Goal: Obtain resource: Download file/media

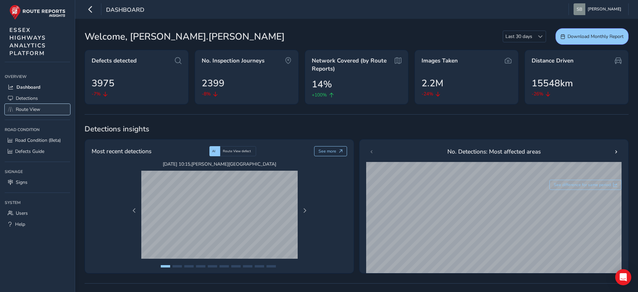
click at [33, 106] on span "Route View" at bounding box center [28, 109] width 25 height 6
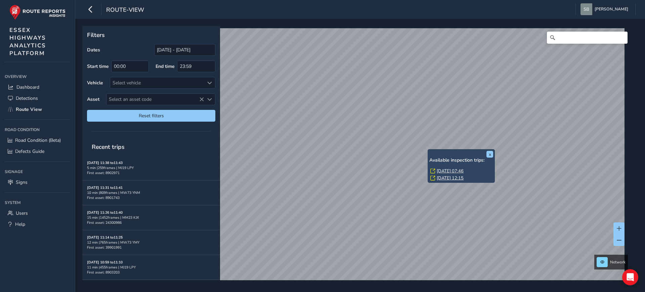
click at [460, 168] on link "[DATE] 07:46" at bounding box center [450, 171] width 27 height 6
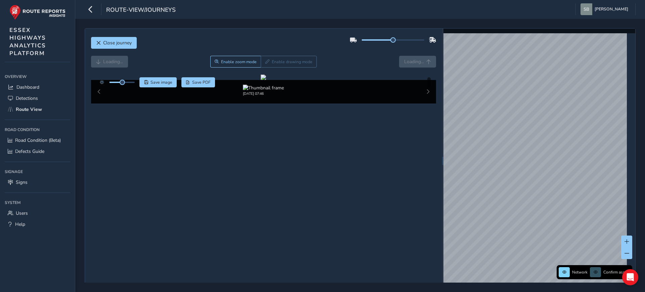
click at [414, 62] on div "Loading... Enable zoom mode Enable drawing mode Loading..." at bounding box center [263, 62] width 345 height 12
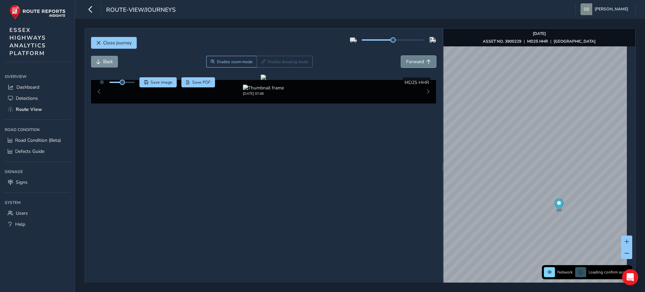
click at [414, 58] on button "Forward" at bounding box center [418, 62] width 35 height 12
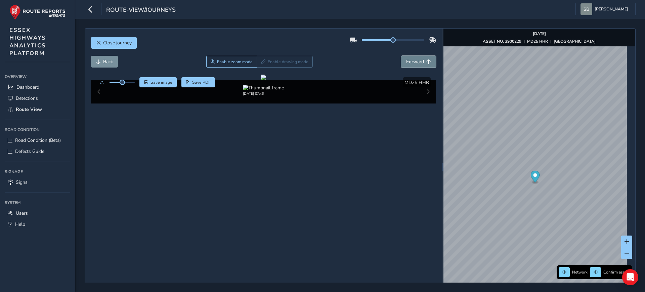
click at [414, 58] on button "Forward" at bounding box center [418, 62] width 35 height 12
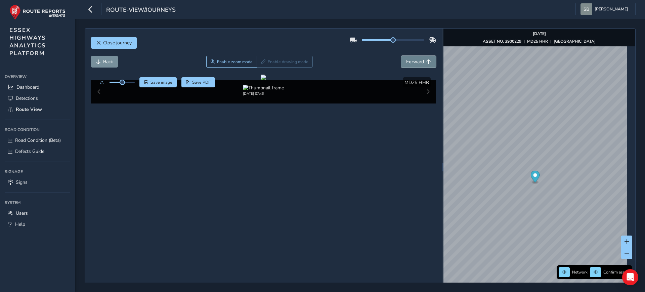
click at [414, 58] on button "Forward" at bounding box center [418, 62] width 35 height 12
click at [102, 64] on button "Back" at bounding box center [104, 62] width 27 height 12
click at [418, 63] on span "Forward" at bounding box center [415, 61] width 18 height 6
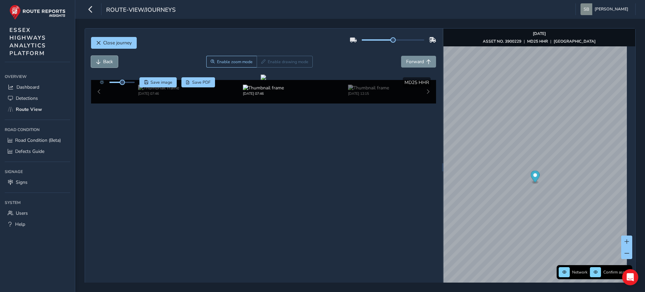
click at [105, 60] on span "Back" at bounding box center [108, 61] width 10 height 6
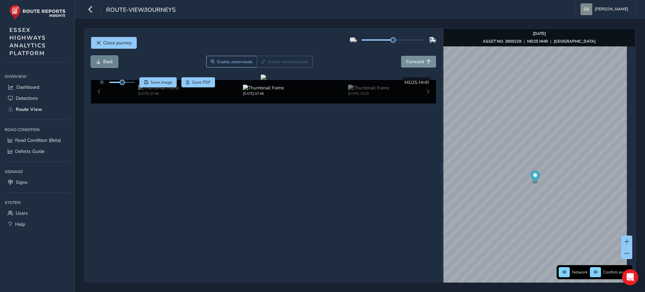
click at [105, 60] on span "Back" at bounding box center [108, 61] width 10 height 6
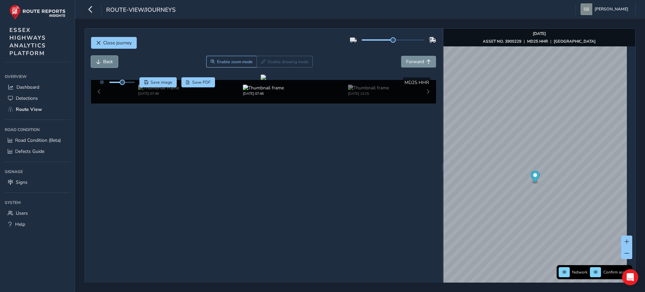
click at [105, 60] on span "Back" at bounding box center [108, 61] width 10 height 6
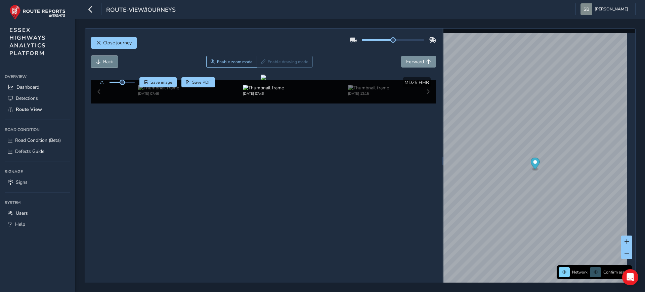
click at [105, 60] on span "Back" at bounding box center [108, 61] width 10 height 6
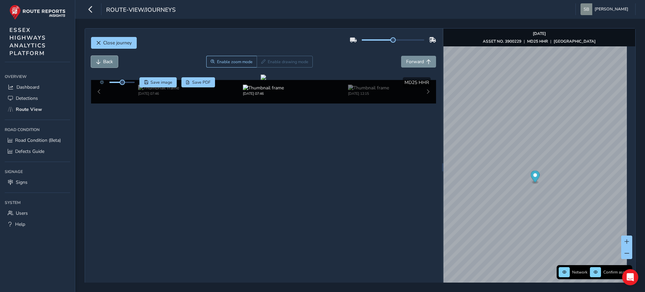
click at [105, 60] on span "Back" at bounding box center [108, 61] width 10 height 6
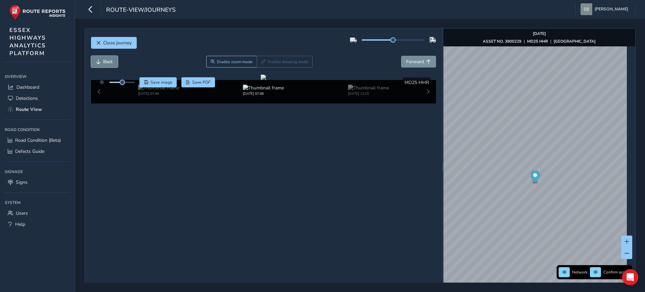
click at [105, 60] on span "Back" at bounding box center [108, 61] width 10 height 6
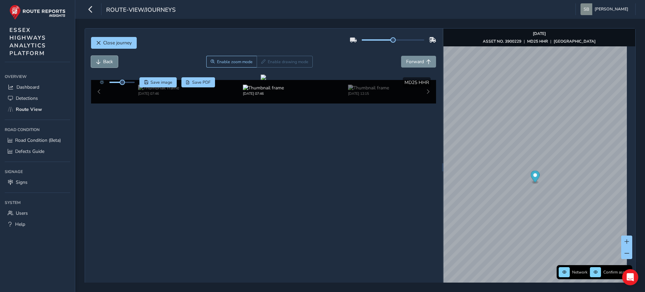
click at [105, 60] on span "Back" at bounding box center [108, 61] width 10 height 6
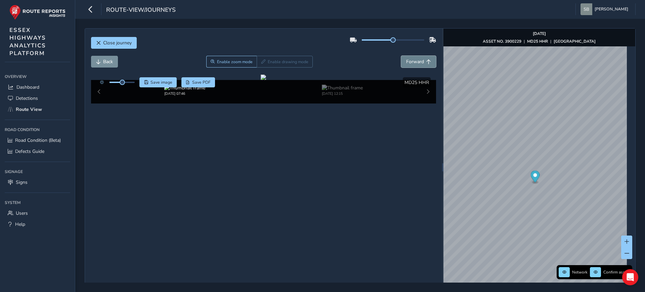
click at [426, 60] on span "Forward" at bounding box center [428, 61] width 5 height 5
click at [429, 61] on button "Forward" at bounding box center [418, 62] width 35 height 12
click at [430, 61] on button "Forward" at bounding box center [418, 62] width 35 height 12
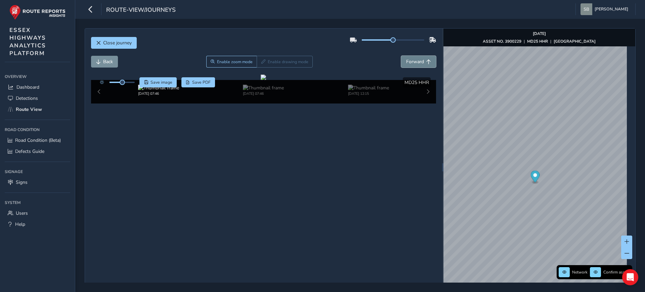
click at [430, 61] on button "Forward" at bounding box center [418, 62] width 35 height 12
click at [431, 61] on button "Forward" at bounding box center [418, 62] width 35 height 12
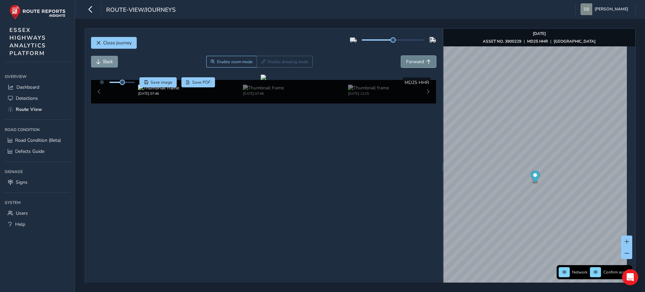
click at [431, 61] on button "Forward" at bounding box center [418, 62] width 35 height 12
click at [431, 62] on button "Forward" at bounding box center [418, 62] width 35 height 12
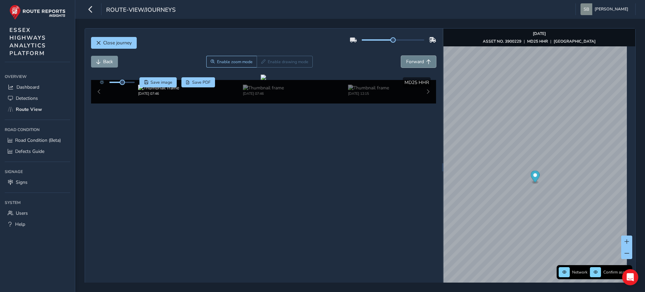
click at [431, 62] on button "Forward" at bounding box center [418, 62] width 35 height 12
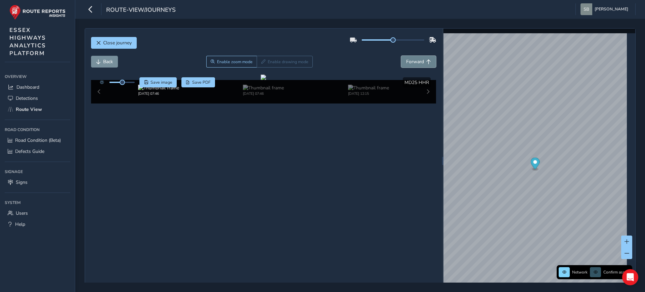
click at [431, 62] on button "Forward" at bounding box center [418, 62] width 35 height 12
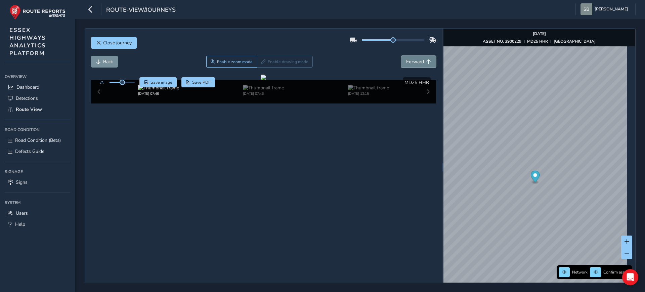
click at [431, 62] on button "Forward" at bounding box center [418, 62] width 35 height 12
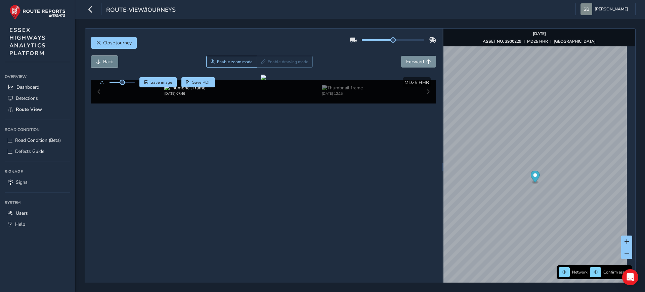
click at [104, 62] on span "Back" at bounding box center [108, 61] width 10 height 6
click at [410, 65] on button "Forward" at bounding box center [418, 62] width 35 height 12
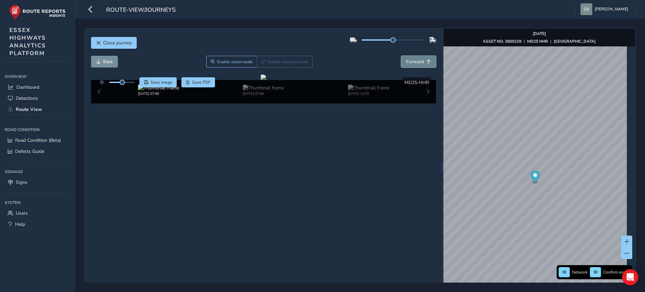
click at [410, 65] on button "Forward" at bounding box center [418, 62] width 35 height 12
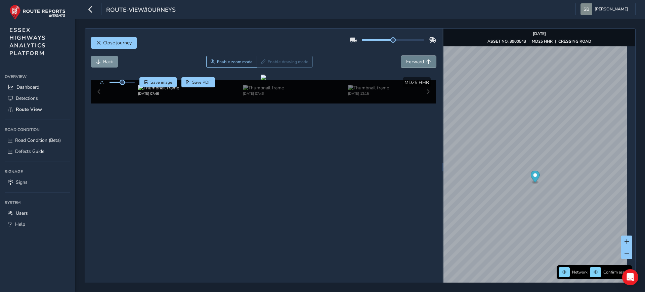
click at [410, 65] on button "Forward" at bounding box center [418, 62] width 35 height 12
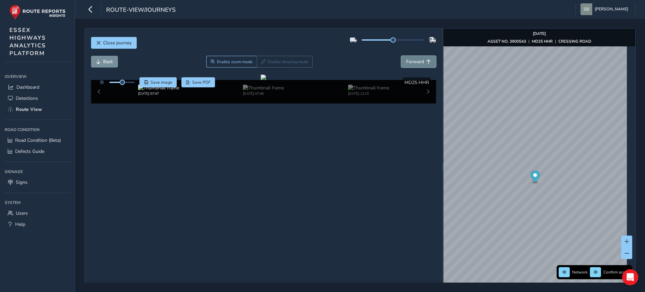
click at [410, 65] on button "Forward" at bounding box center [418, 62] width 35 height 12
click at [100, 43] on span "Close journey" at bounding box center [98, 43] width 5 height 5
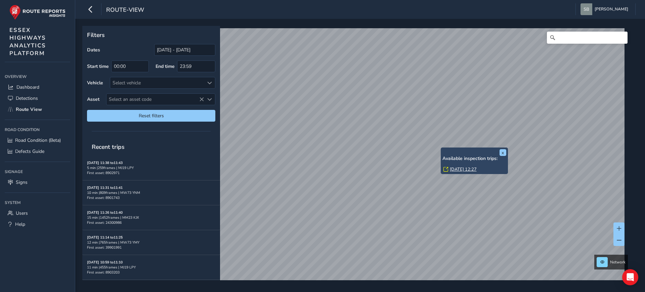
click at [469, 170] on link "[DATE] 12:27" at bounding box center [463, 169] width 27 height 6
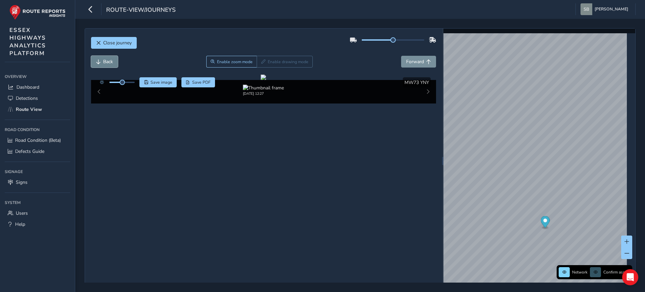
click at [106, 59] on span "Back" at bounding box center [108, 61] width 10 height 6
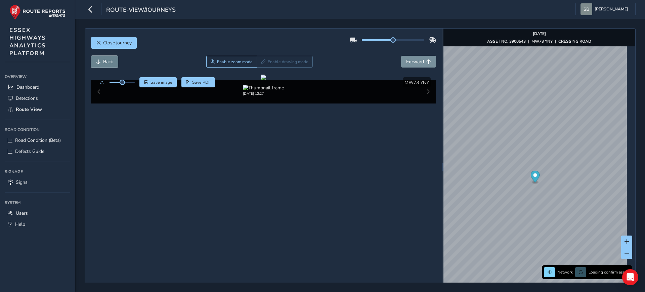
click at [106, 59] on span "Back" at bounding box center [108, 61] width 10 height 6
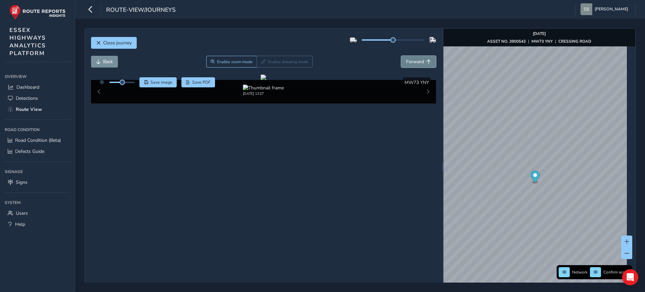
click at [413, 60] on span "Forward" at bounding box center [415, 61] width 18 height 6
click at [415, 60] on span "Forward" at bounding box center [415, 61] width 18 height 6
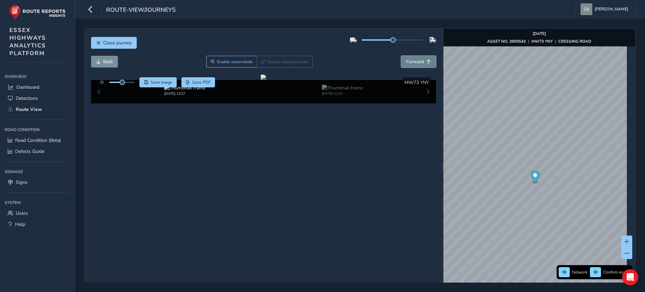
click at [415, 60] on span "Forward" at bounding box center [415, 61] width 18 height 6
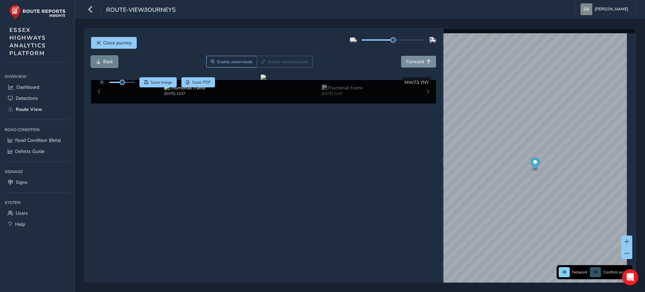
click at [98, 57] on button "Back" at bounding box center [104, 62] width 27 height 12
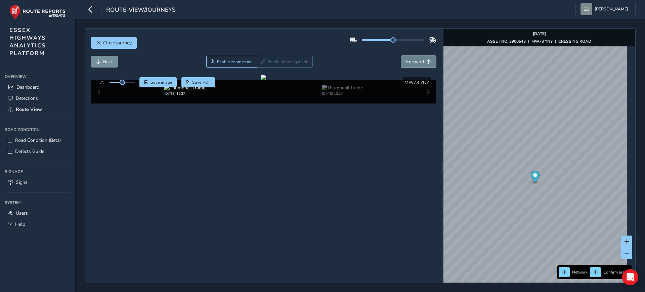
click at [421, 60] on button "Forward" at bounding box center [418, 62] width 35 height 12
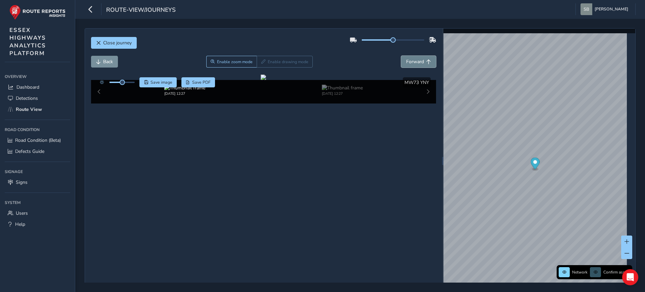
click at [421, 60] on button "Forward" at bounding box center [418, 62] width 35 height 12
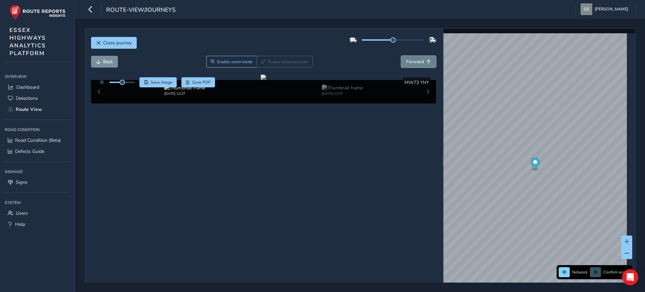
click at [421, 60] on button "Forward" at bounding box center [418, 62] width 35 height 12
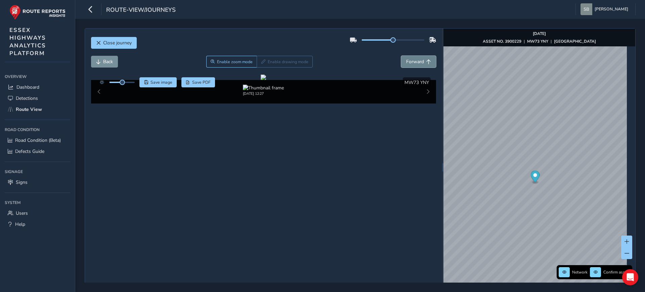
click at [407, 57] on button "Forward" at bounding box center [418, 62] width 35 height 12
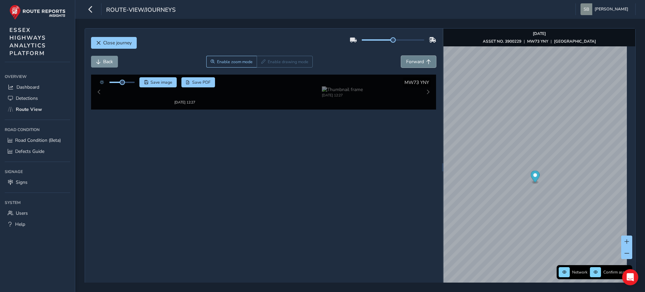
click at [407, 57] on button "Forward" at bounding box center [418, 62] width 35 height 12
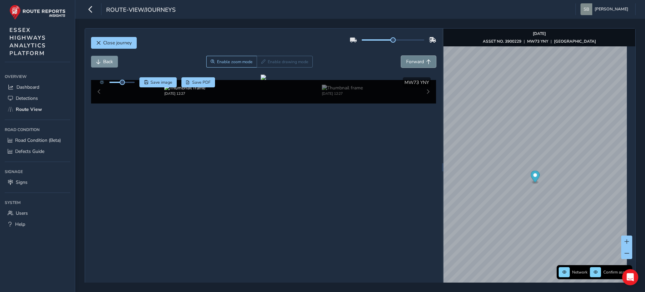
click at [407, 57] on button "Forward" at bounding box center [418, 62] width 35 height 12
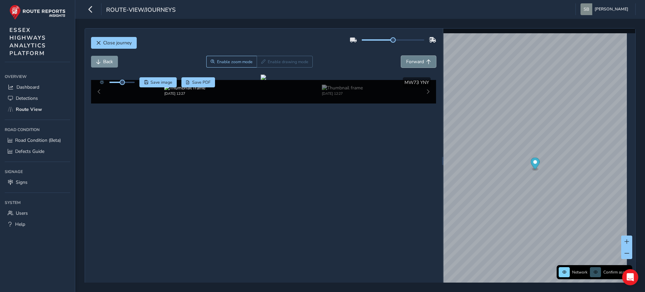
click at [407, 57] on button "Forward" at bounding box center [418, 62] width 35 height 12
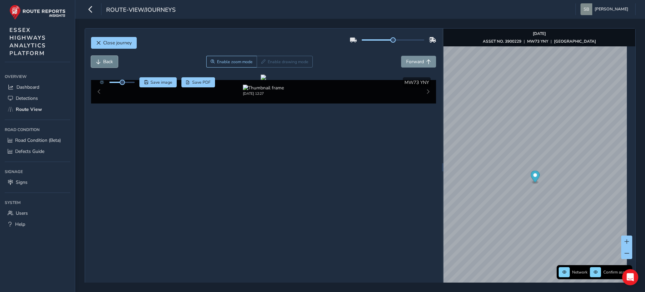
click at [104, 60] on span "Back" at bounding box center [108, 61] width 10 height 6
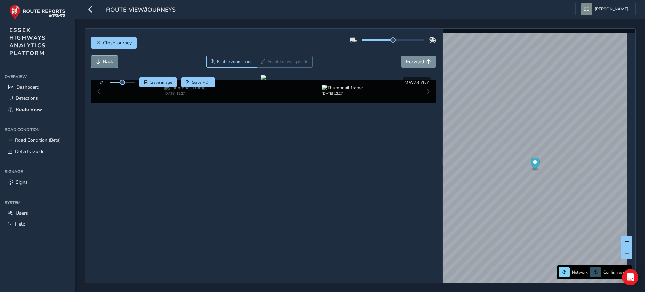
click at [104, 60] on span "Back" at bounding box center [108, 61] width 10 height 6
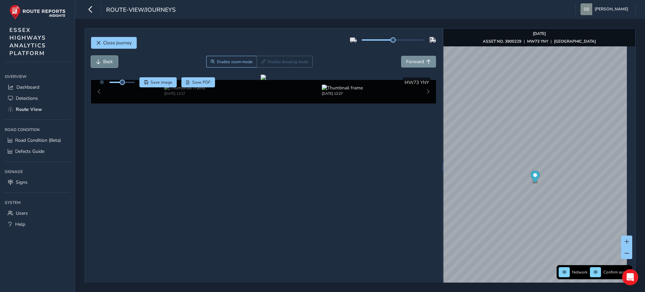
click at [104, 60] on span "Back" at bounding box center [108, 61] width 10 height 6
click at [103, 60] on span "Back" at bounding box center [108, 61] width 10 height 6
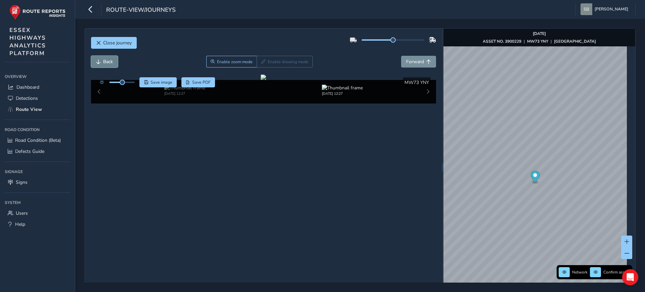
click at [103, 60] on span "Back" at bounding box center [108, 61] width 10 height 6
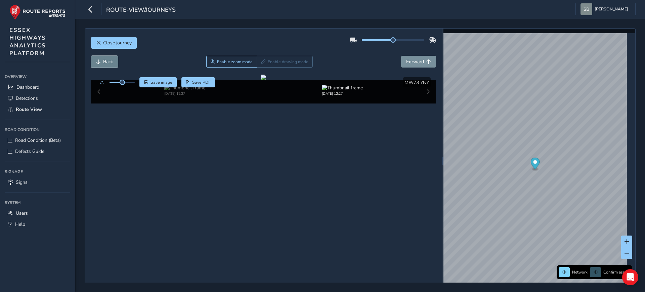
click at [103, 60] on span "Back" at bounding box center [108, 61] width 10 height 6
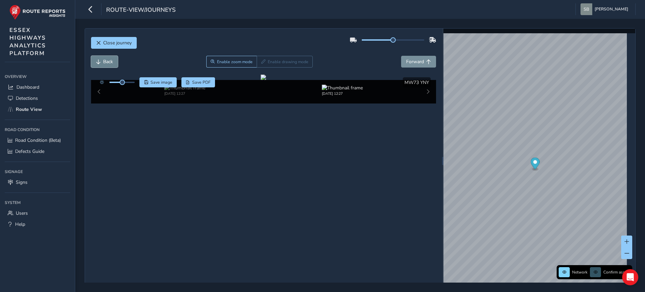
click at [102, 60] on button "Back" at bounding box center [104, 62] width 27 height 12
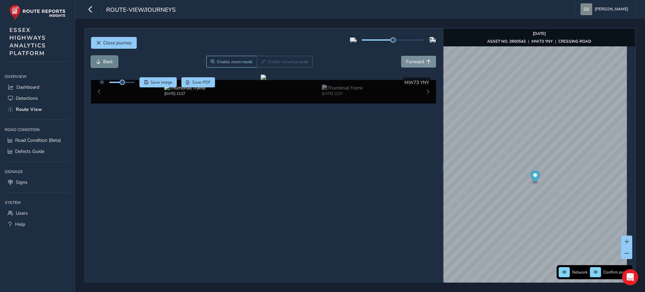
click at [102, 60] on button "Back" at bounding box center [104, 62] width 27 height 12
click at [414, 68] on div "Back Enable zoom mode Enable drawing mode Forward" at bounding box center [263, 65] width 345 height 19
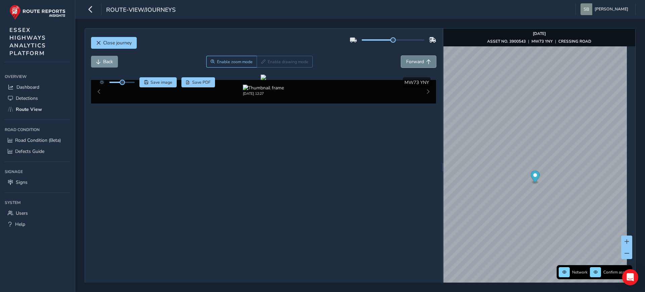
click at [416, 65] on button "Forward" at bounding box center [418, 62] width 35 height 12
click at [416, 64] on span "Forward" at bounding box center [415, 61] width 18 height 6
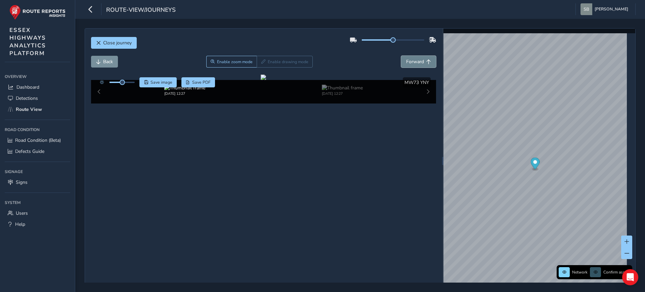
click at [416, 64] on span "Forward" at bounding box center [415, 61] width 18 height 6
click at [154, 81] on span "Save image" at bounding box center [161, 82] width 22 height 5
click at [96, 62] on span "Back" at bounding box center [98, 61] width 5 height 5
click at [97, 62] on span "Back" at bounding box center [98, 61] width 5 height 5
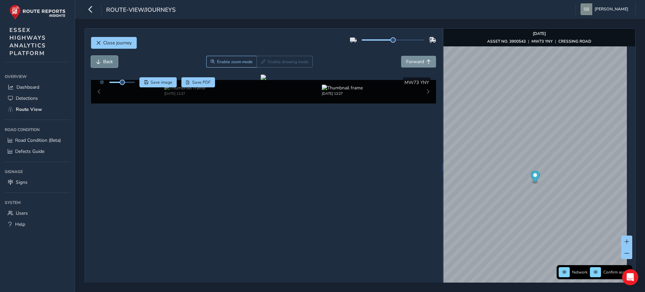
click at [97, 62] on span "Back" at bounding box center [98, 61] width 5 height 5
click at [96, 62] on span "Back" at bounding box center [98, 61] width 5 height 5
click at [95, 59] on button "Back" at bounding box center [104, 62] width 27 height 12
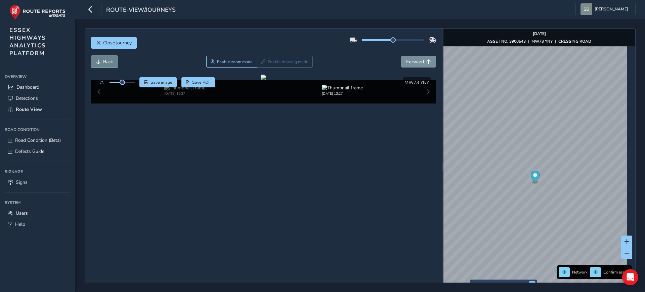
click at [95, 59] on button "Back" at bounding box center [104, 62] width 27 height 12
click at [96, 59] on button "Back" at bounding box center [104, 62] width 27 height 12
click at [96, 59] on span "Back" at bounding box center [98, 61] width 5 height 5
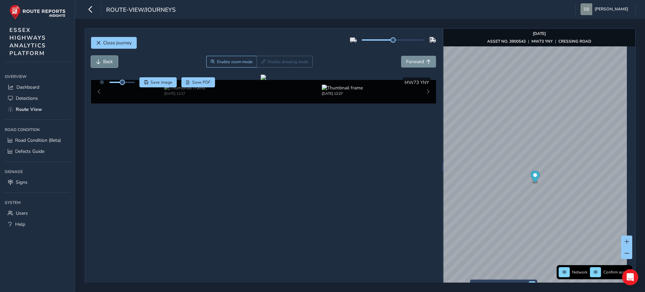
click at [96, 59] on span "Back" at bounding box center [98, 61] width 5 height 5
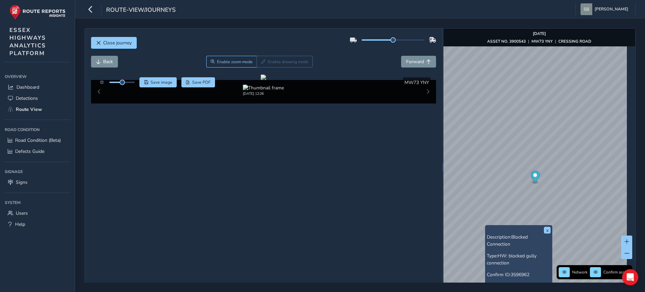
click at [110, 85] on div at bounding box center [115, 82] width 39 height 10
click at [413, 60] on span "Forward" at bounding box center [415, 61] width 18 height 6
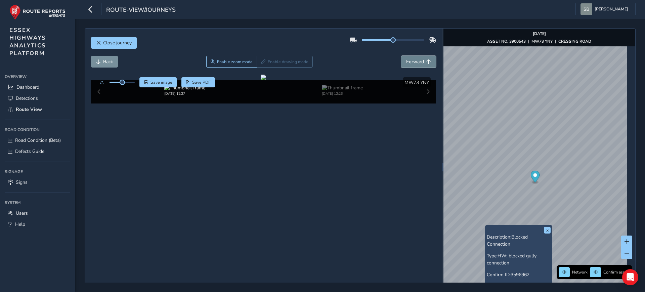
click at [413, 60] on span "Forward" at bounding box center [415, 61] width 18 height 6
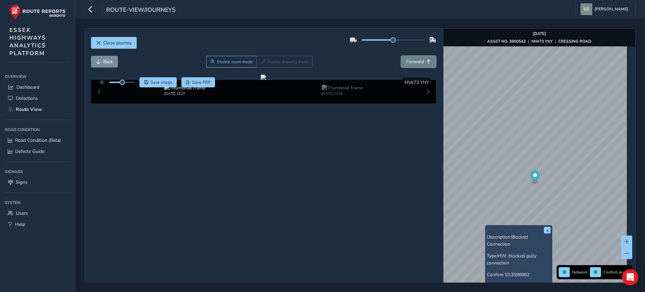
click at [413, 60] on span "Forward" at bounding box center [415, 61] width 18 height 6
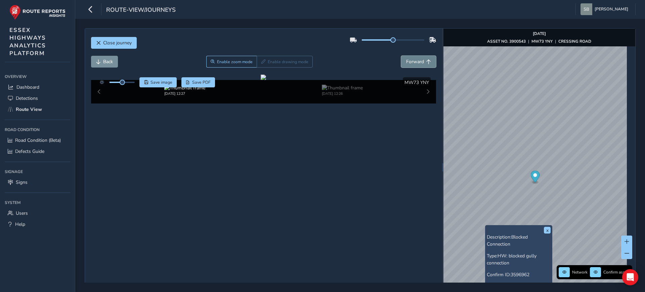
click at [413, 60] on span "Forward" at bounding box center [415, 61] width 18 height 6
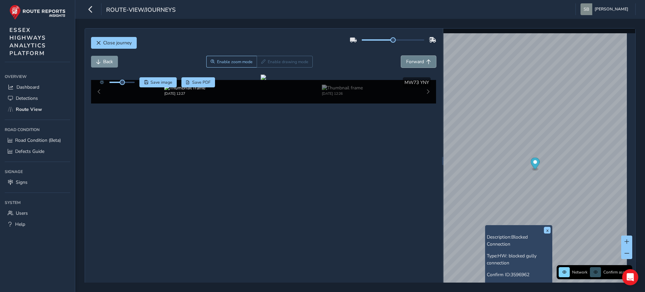
click at [414, 60] on span "Forward" at bounding box center [415, 61] width 18 height 6
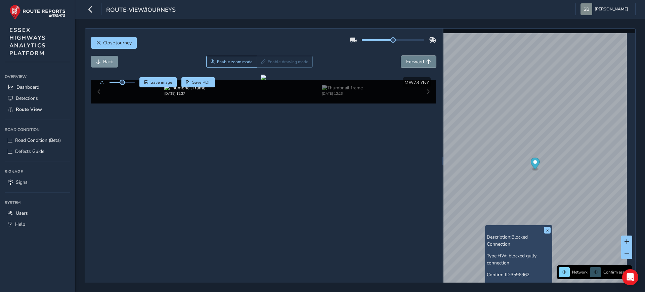
click at [414, 60] on span "Forward" at bounding box center [415, 61] width 18 height 6
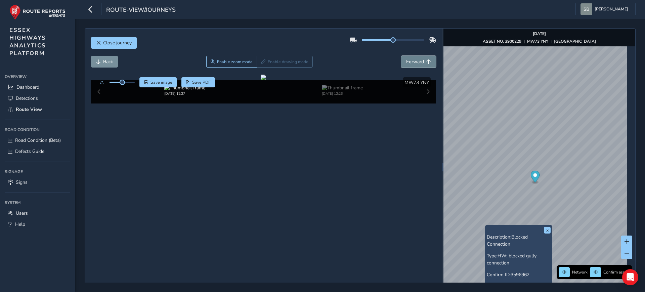
click at [414, 60] on span "Forward" at bounding box center [415, 61] width 18 height 6
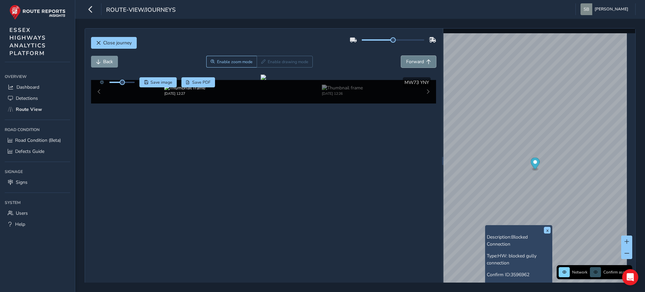
click at [414, 60] on span "Forward" at bounding box center [415, 61] width 18 height 6
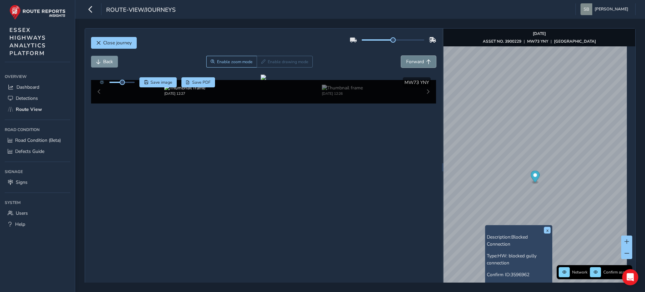
click at [414, 60] on span "Forward" at bounding box center [415, 61] width 18 height 6
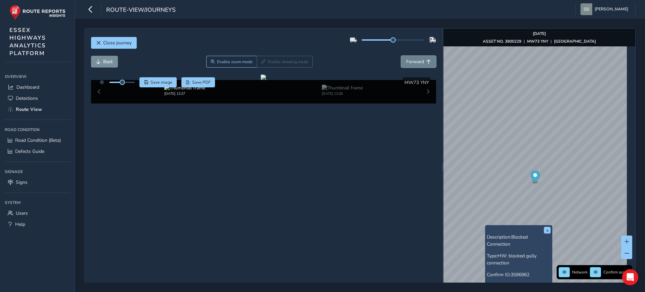
click at [414, 60] on span "Forward" at bounding box center [415, 61] width 18 height 6
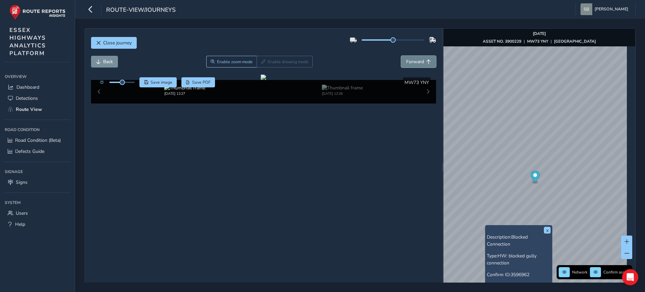
click at [414, 60] on span "Forward" at bounding box center [415, 61] width 18 height 6
click at [415, 60] on span "Forward" at bounding box center [415, 61] width 18 height 6
click at [103, 62] on span "Back" at bounding box center [108, 61] width 10 height 6
click at [103, 63] on span "Back" at bounding box center [108, 61] width 10 height 6
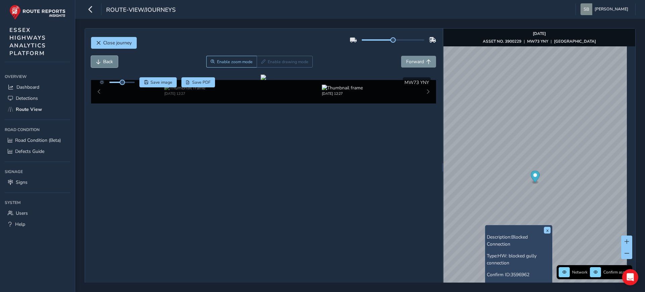
click at [104, 63] on span "Back" at bounding box center [108, 61] width 10 height 6
click at [104, 64] on span "Back" at bounding box center [108, 61] width 10 height 6
click at [105, 66] on button "Back" at bounding box center [104, 62] width 27 height 12
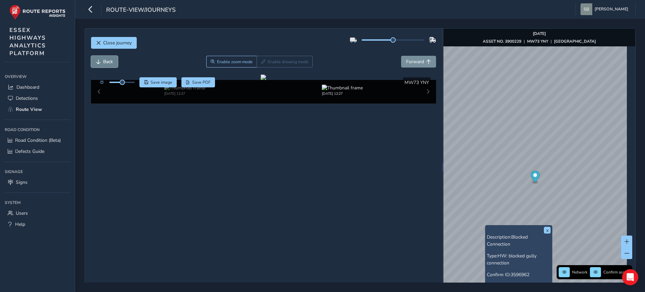
click at [105, 66] on button "Back" at bounding box center [104, 62] width 27 height 12
click at [106, 67] on button "Back" at bounding box center [104, 62] width 27 height 12
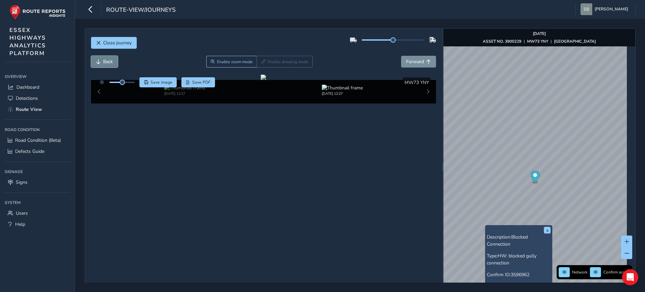
click at [106, 67] on button "Back" at bounding box center [104, 62] width 27 height 12
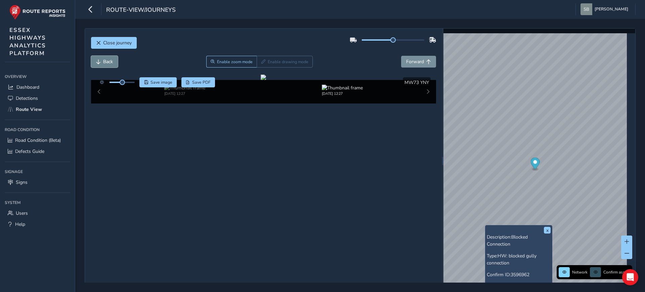
click at [106, 67] on button "Back" at bounding box center [104, 62] width 27 height 12
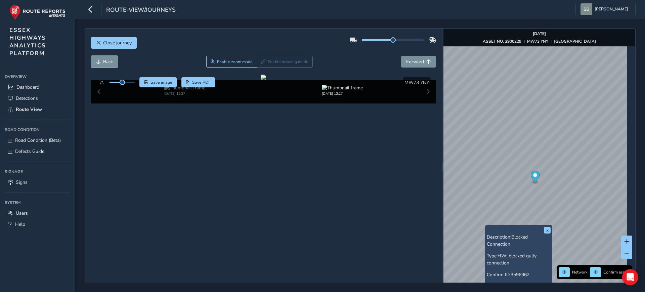
click at [107, 68] on div "Back Enable zoom mode Enable drawing mode Forward" at bounding box center [263, 65] width 345 height 19
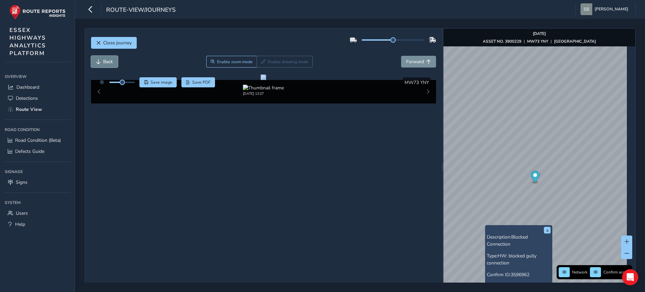
click at [109, 62] on span "Back" at bounding box center [108, 61] width 10 height 6
click at [110, 62] on span "Back" at bounding box center [108, 61] width 10 height 6
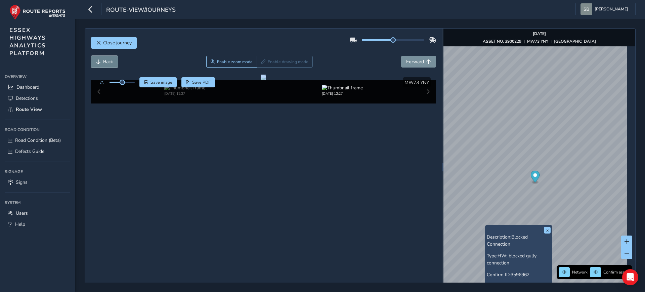
click at [110, 63] on span "Back" at bounding box center [108, 61] width 10 height 6
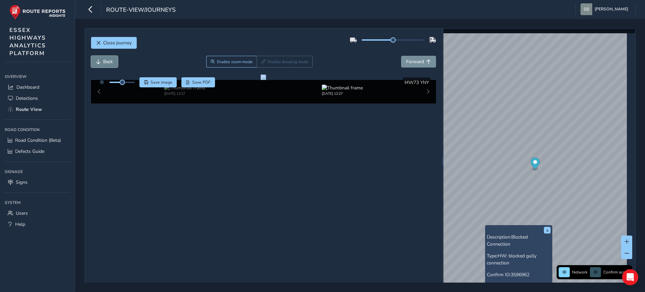
click at [111, 63] on span "Back" at bounding box center [108, 61] width 10 height 6
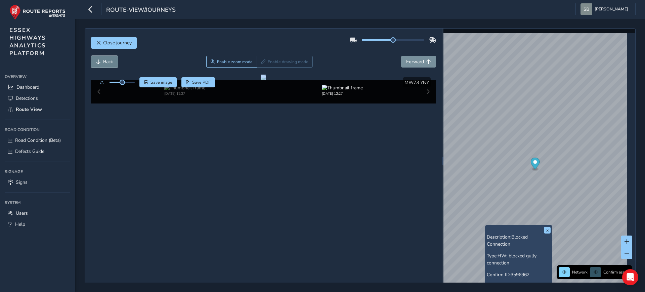
click at [111, 63] on span "Back" at bounding box center [108, 61] width 10 height 6
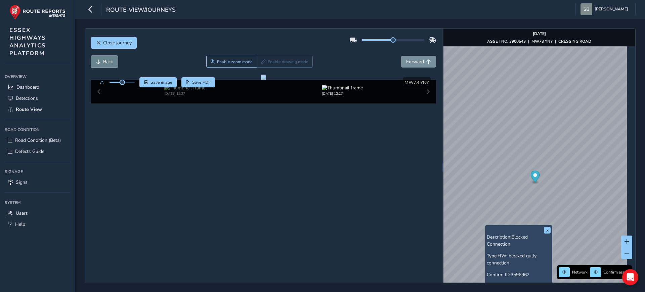
click at [111, 63] on span "Back" at bounding box center [108, 61] width 10 height 6
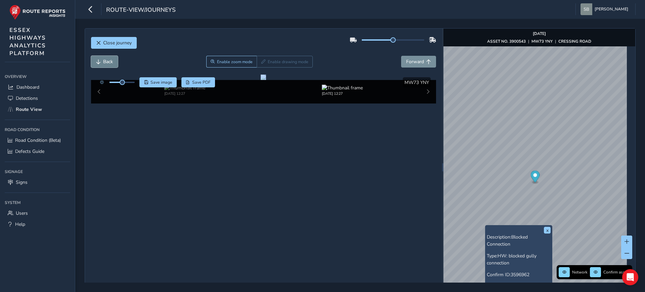
click at [111, 63] on span "Back" at bounding box center [108, 61] width 10 height 6
click at [112, 65] on button "Back" at bounding box center [104, 62] width 27 height 12
click at [101, 62] on button "Back" at bounding box center [104, 62] width 27 height 12
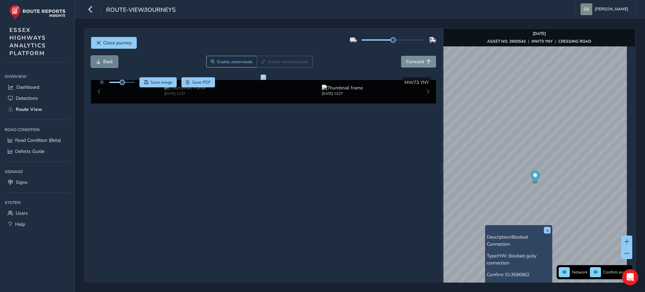
click at [102, 62] on button "Back" at bounding box center [104, 62] width 27 height 12
click at [261, 80] on div at bounding box center [263, 77] width 5 height 5
click at [414, 62] on span "Forward" at bounding box center [415, 61] width 18 height 6
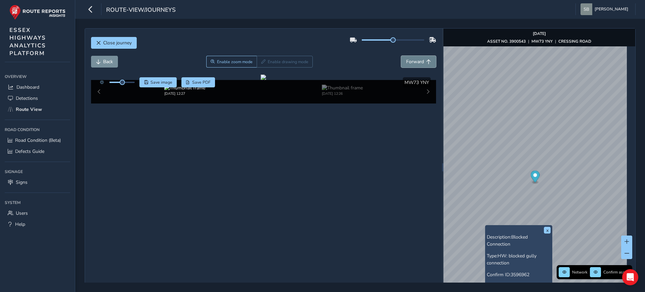
click at [414, 62] on span "Forward" at bounding box center [415, 61] width 18 height 6
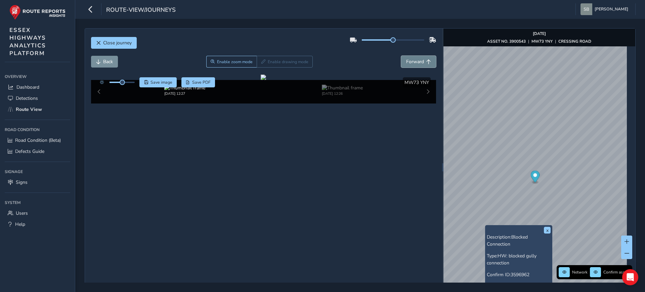
click at [414, 62] on span "Forward" at bounding box center [415, 61] width 18 height 6
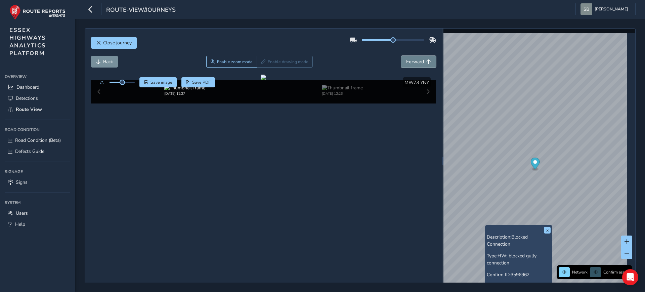
click at [414, 62] on span "Forward" at bounding box center [415, 61] width 18 height 6
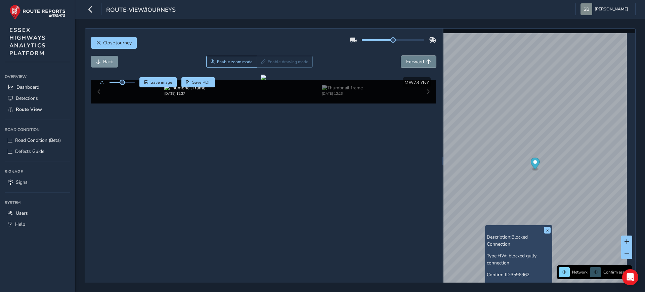
click at [414, 62] on span "Forward" at bounding box center [415, 61] width 18 height 6
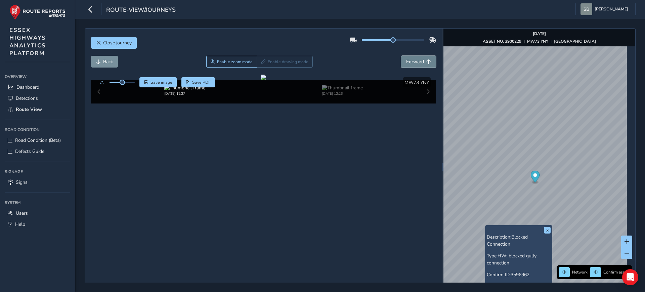
click at [414, 62] on span "Forward" at bounding box center [415, 61] width 18 height 6
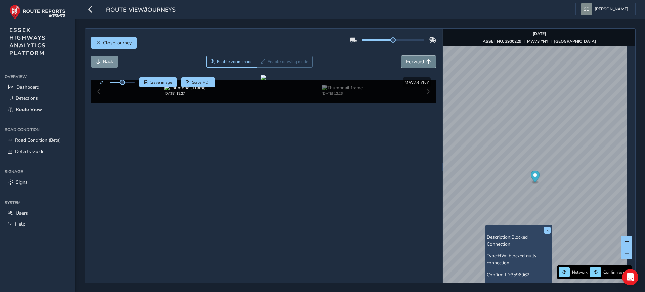
click at [414, 62] on span "Forward" at bounding box center [415, 61] width 18 height 6
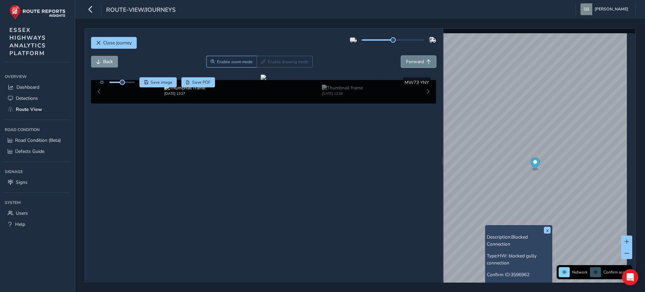
click at [414, 62] on span "Forward" at bounding box center [415, 61] width 18 height 6
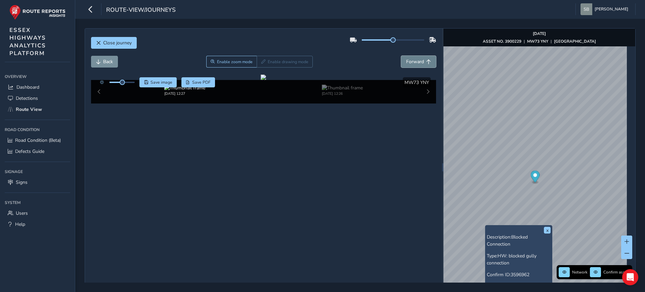
click at [414, 62] on span "Forward" at bounding box center [415, 61] width 18 height 6
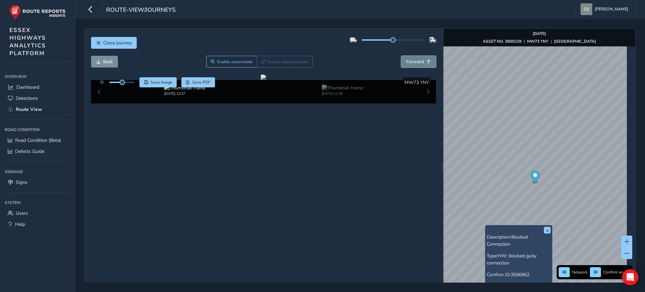
click at [414, 62] on span "Forward" at bounding box center [415, 61] width 18 height 6
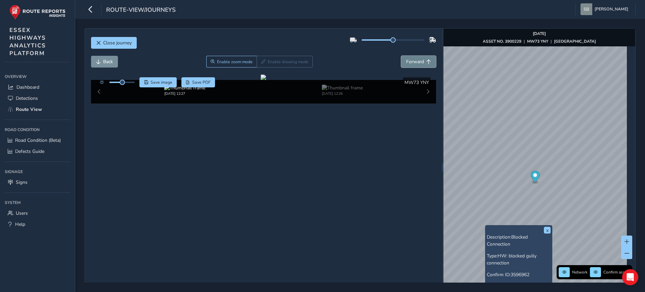
click at [414, 62] on span "Forward" at bounding box center [415, 61] width 18 height 6
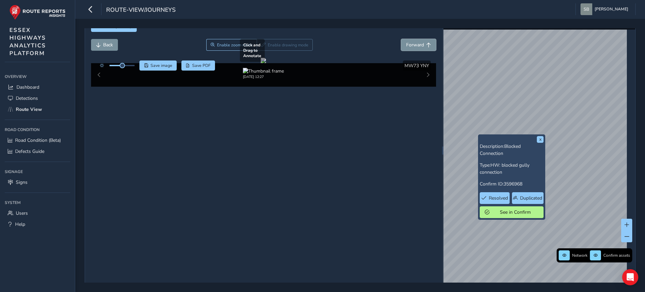
scroll to position [26, 0]
